Goal: Task Accomplishment & Management: Use online tool/utility

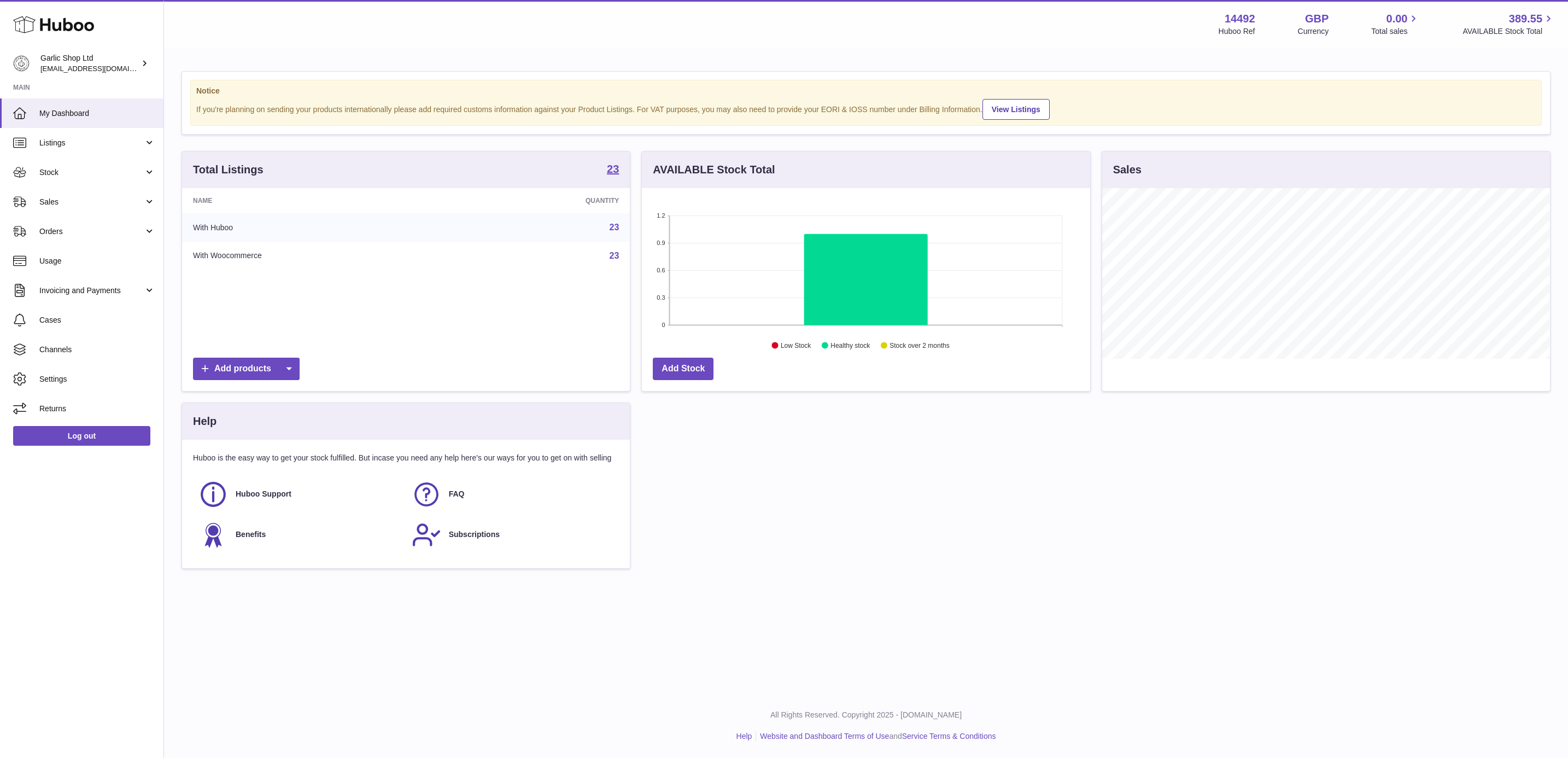
scroll to position [170, 447]
click at [74, 202] on span "Sales" at bounding box center [92, 202] width 105 height 10
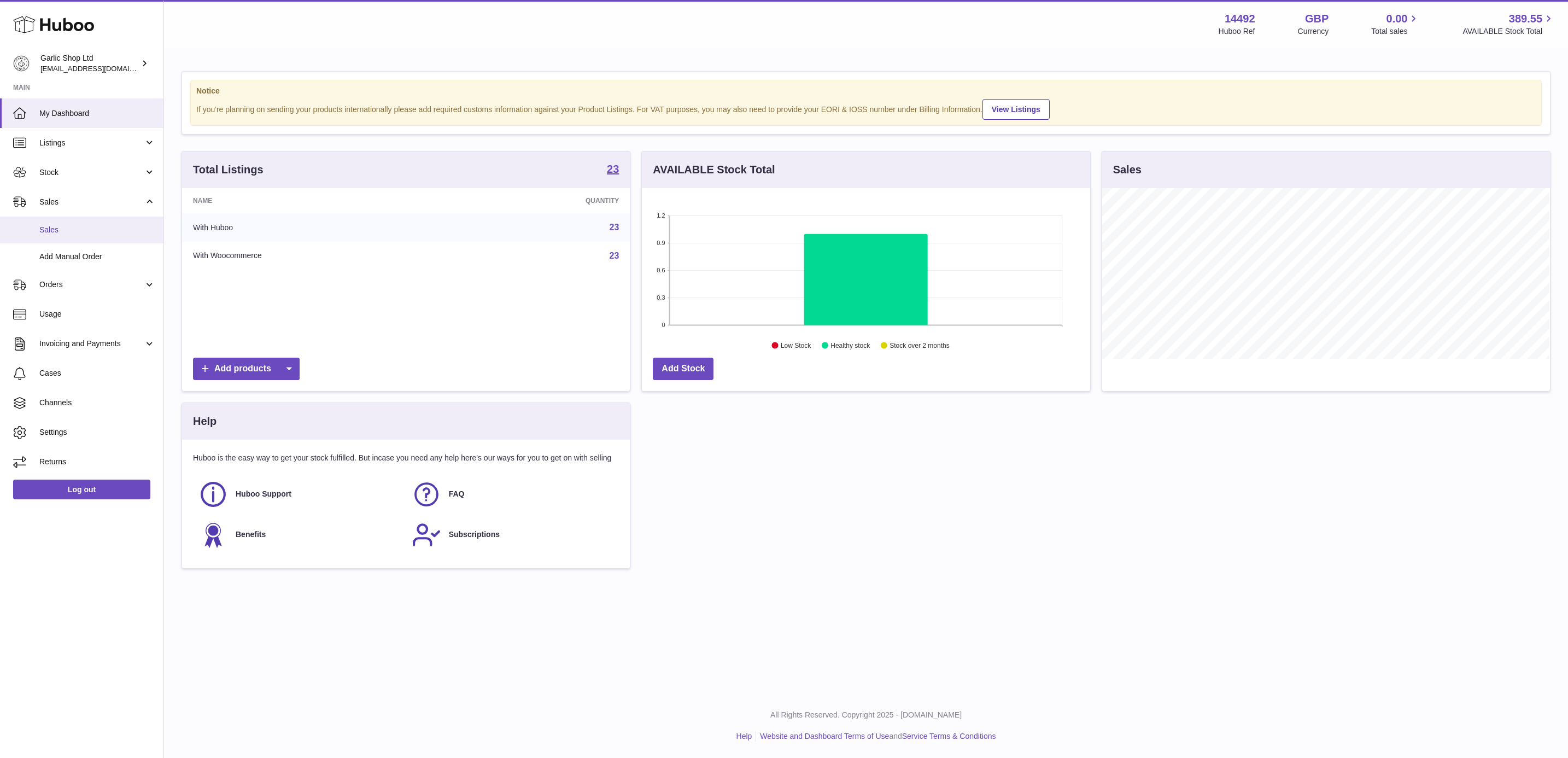
click at [84, 241] on link "Sales" at bounding box center [82, 230] width 164 height 27
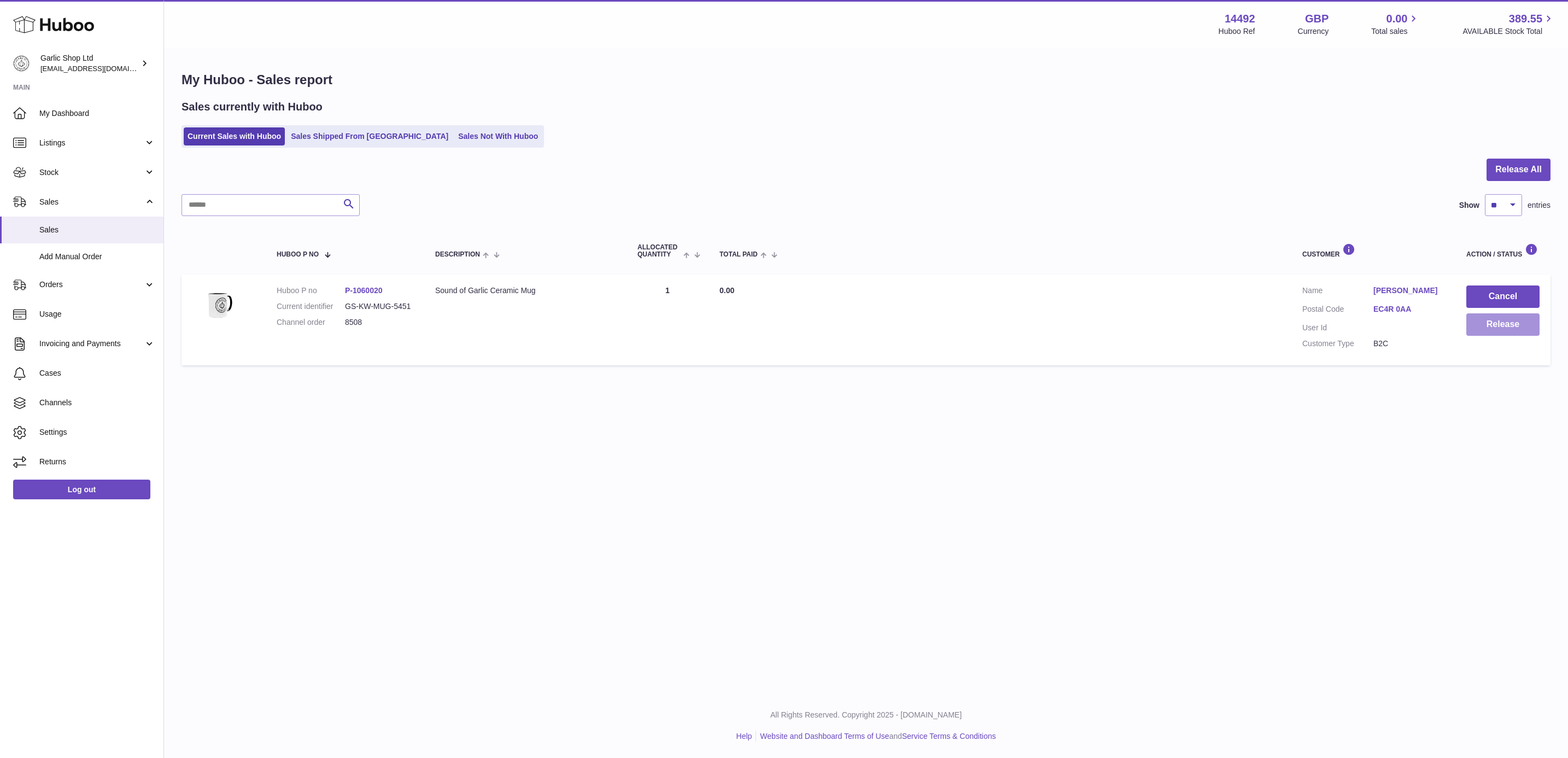
click at [1486, 328] on button "Release" at bounding box center [1503, 325] width 73 height 23
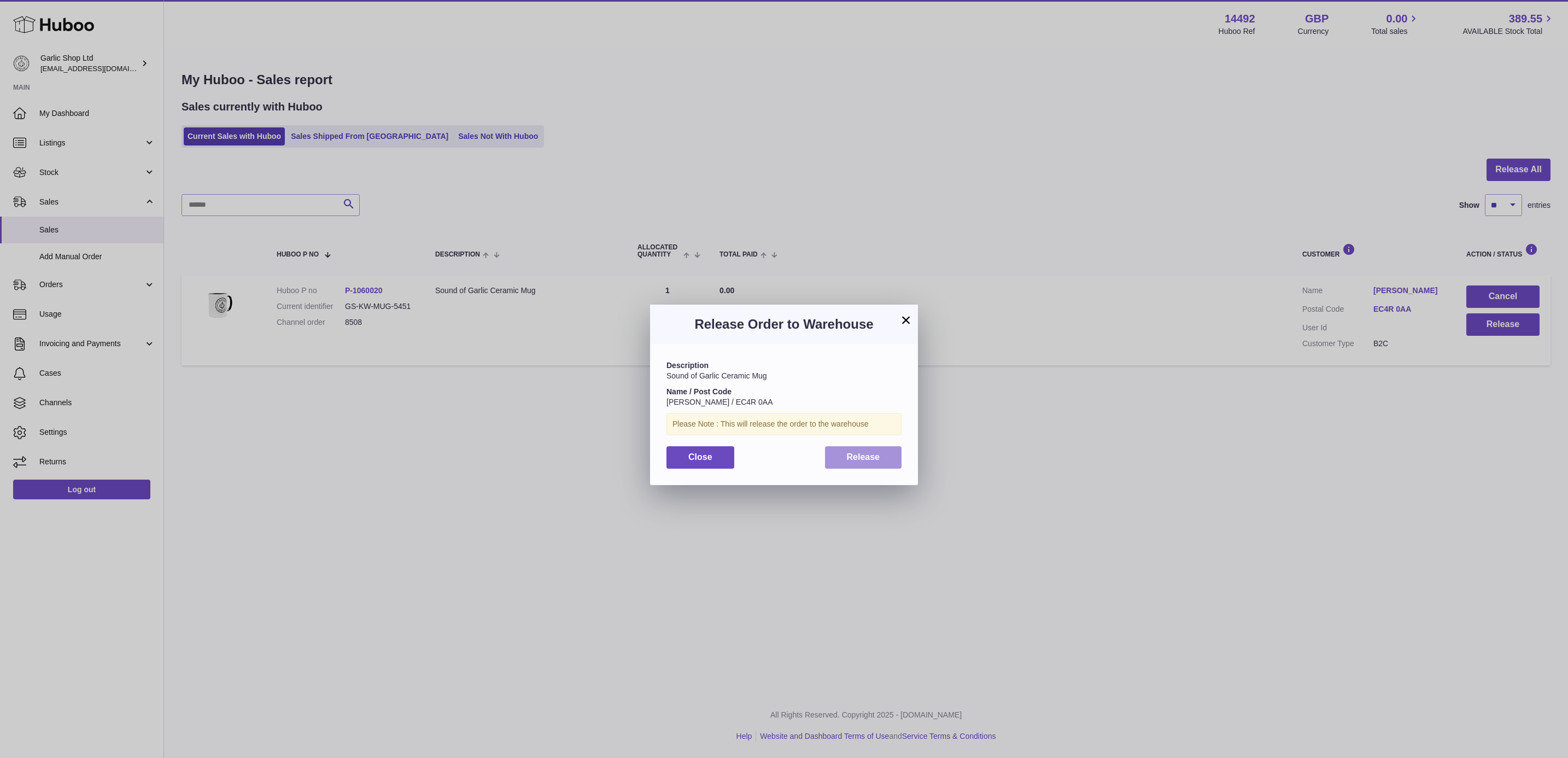
click at [852, 463] on button "Release" at bounding box center [863, 457] width 77 height 23
